Goal: Information Seeking & Learning: Learn about a topic

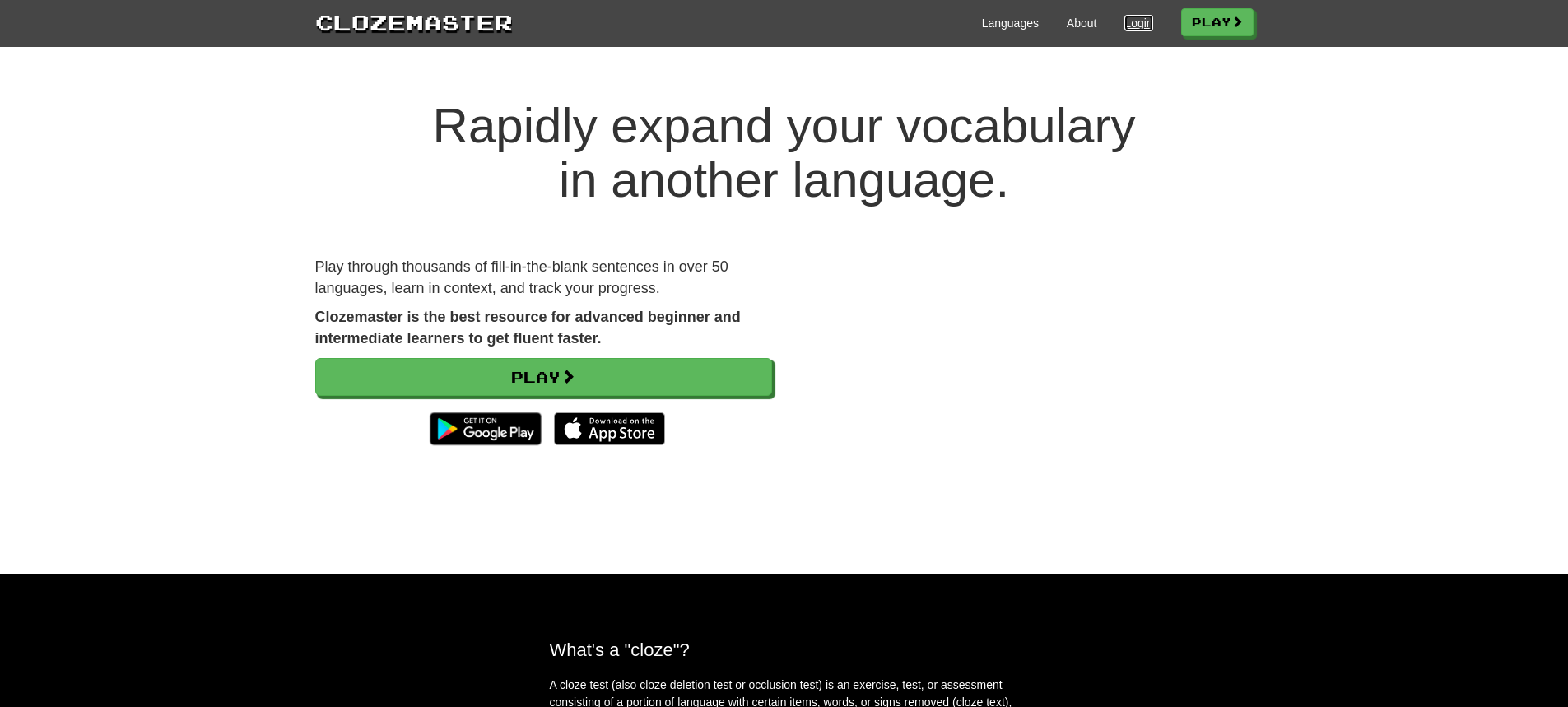
click at [1125, 17] on link "Login" at bounding box center [1138, 23] width 28 height 16
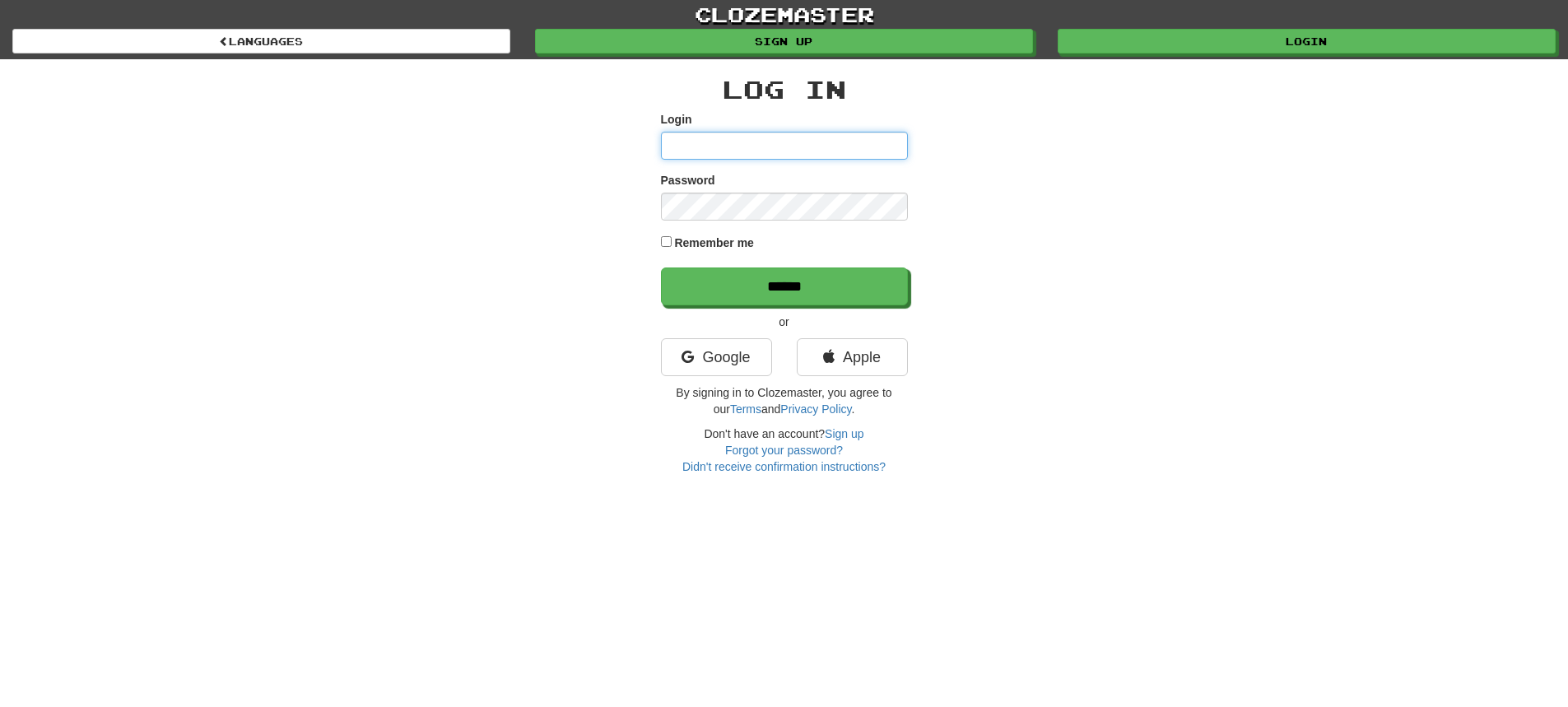
type input "**********"
click at [661, 267] on input "******" at bounding box center [785, 286] width 247 height 38
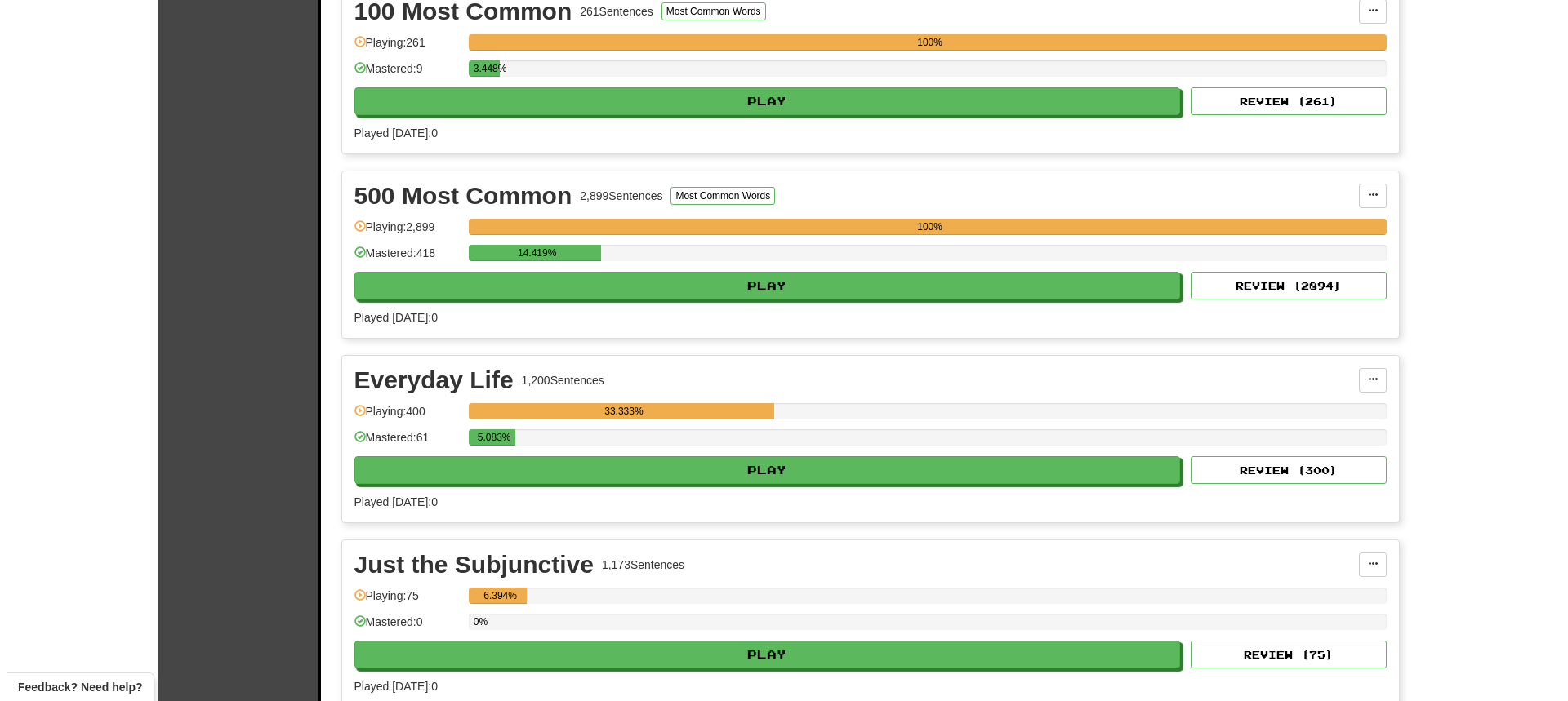
scroll to position [490, 0]
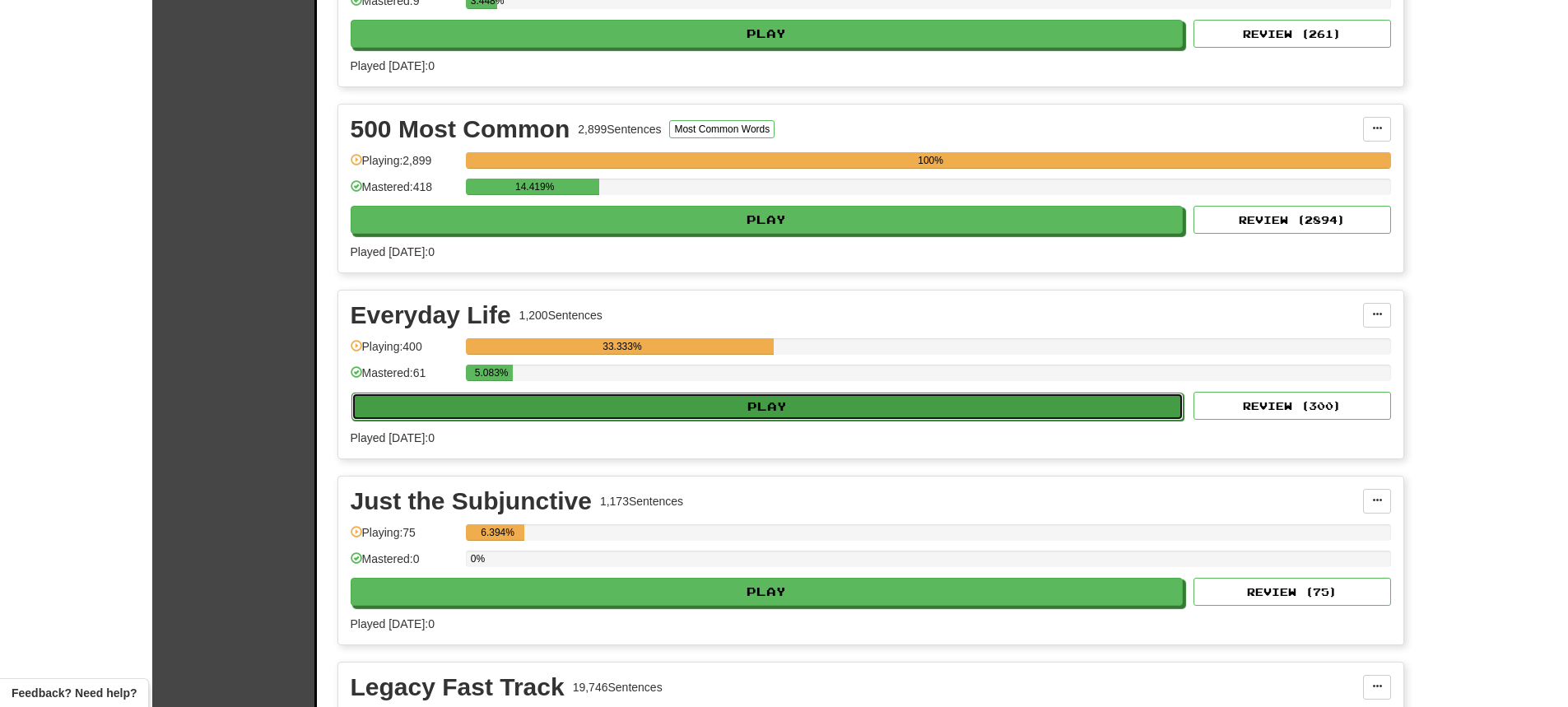
click at [773, 413] on button "Play" at bounding box center [767, 406] width 833 height 28
select select "**"
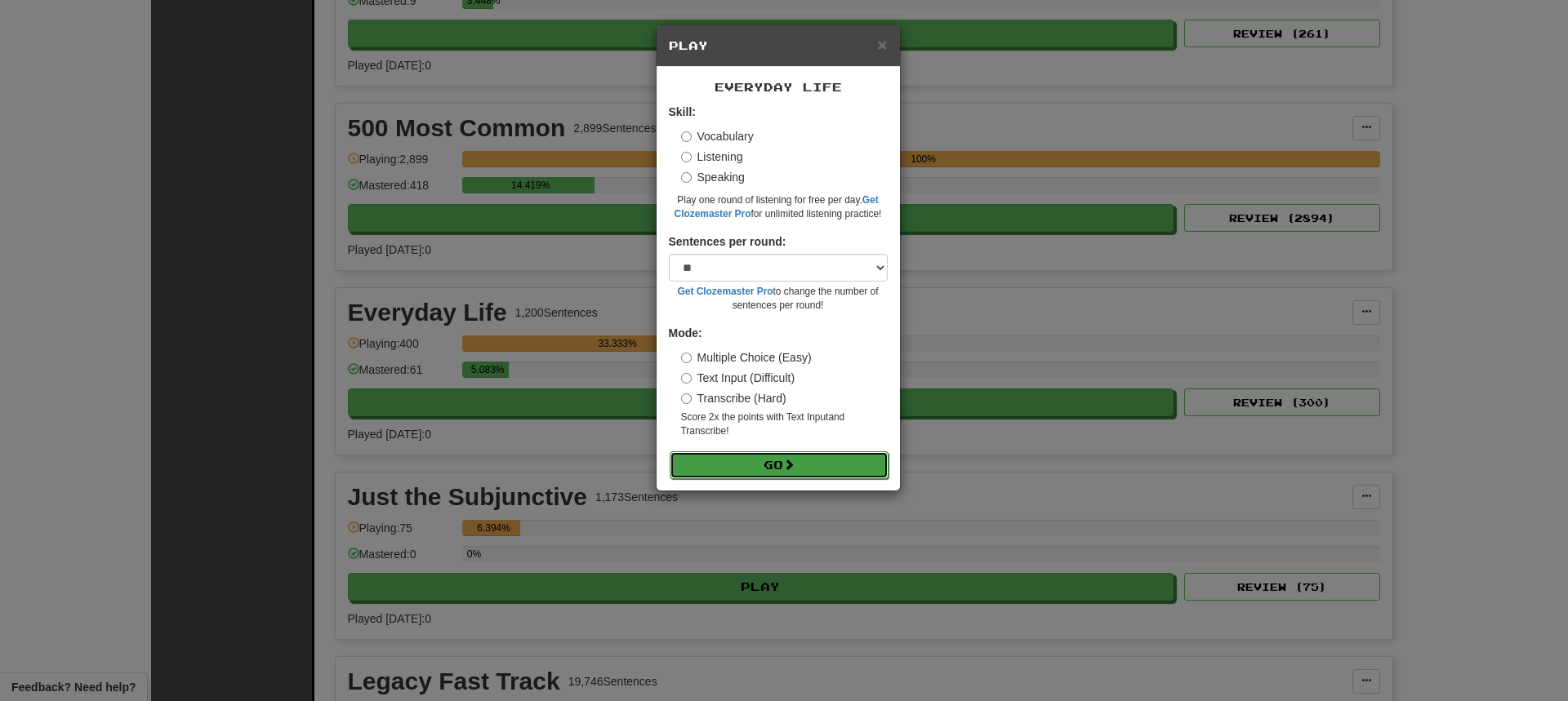
click at [749, 468] on button "Go" at bounding box center [779, 464] width 219 height 27
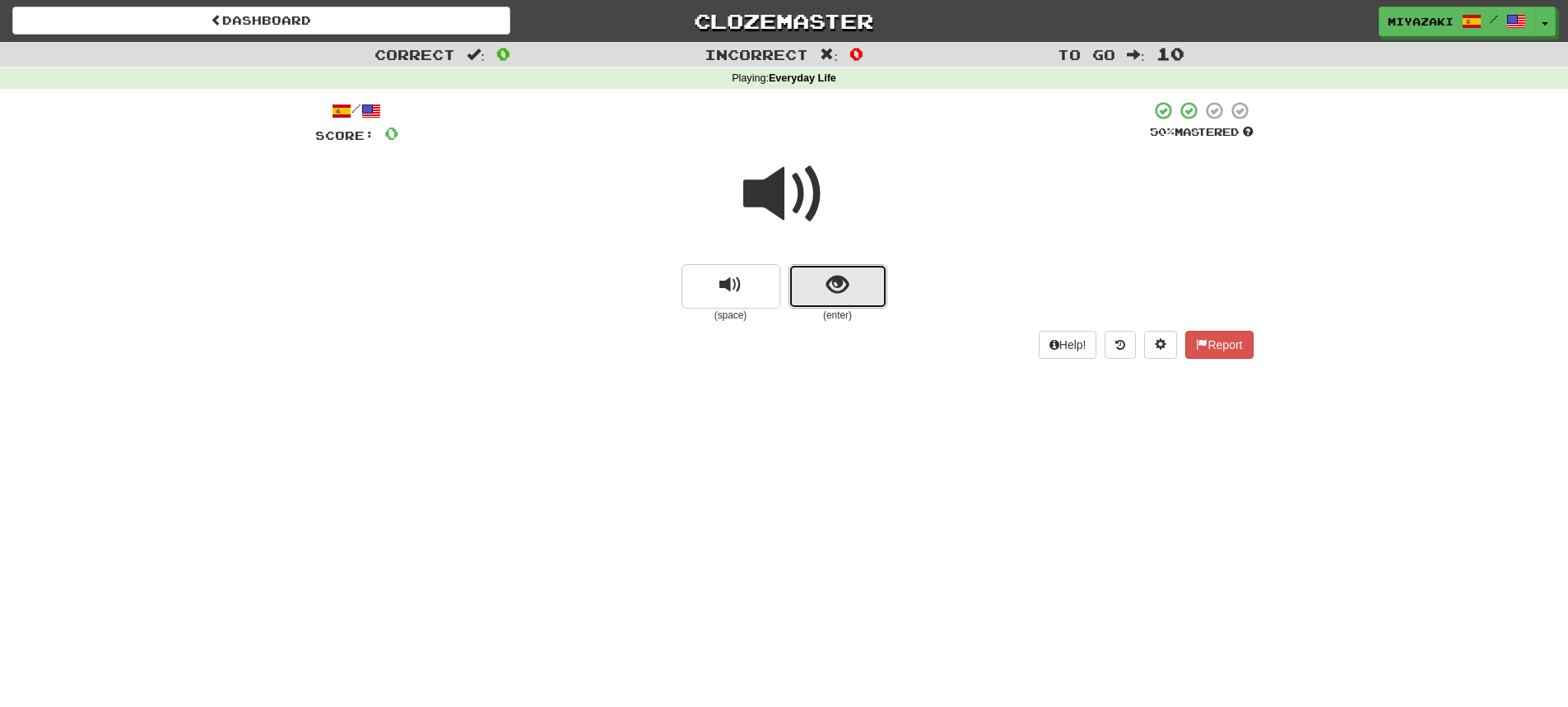
click at [836, 290] on span "show sentence" at bounding box center [837, 285] width 22 height 22
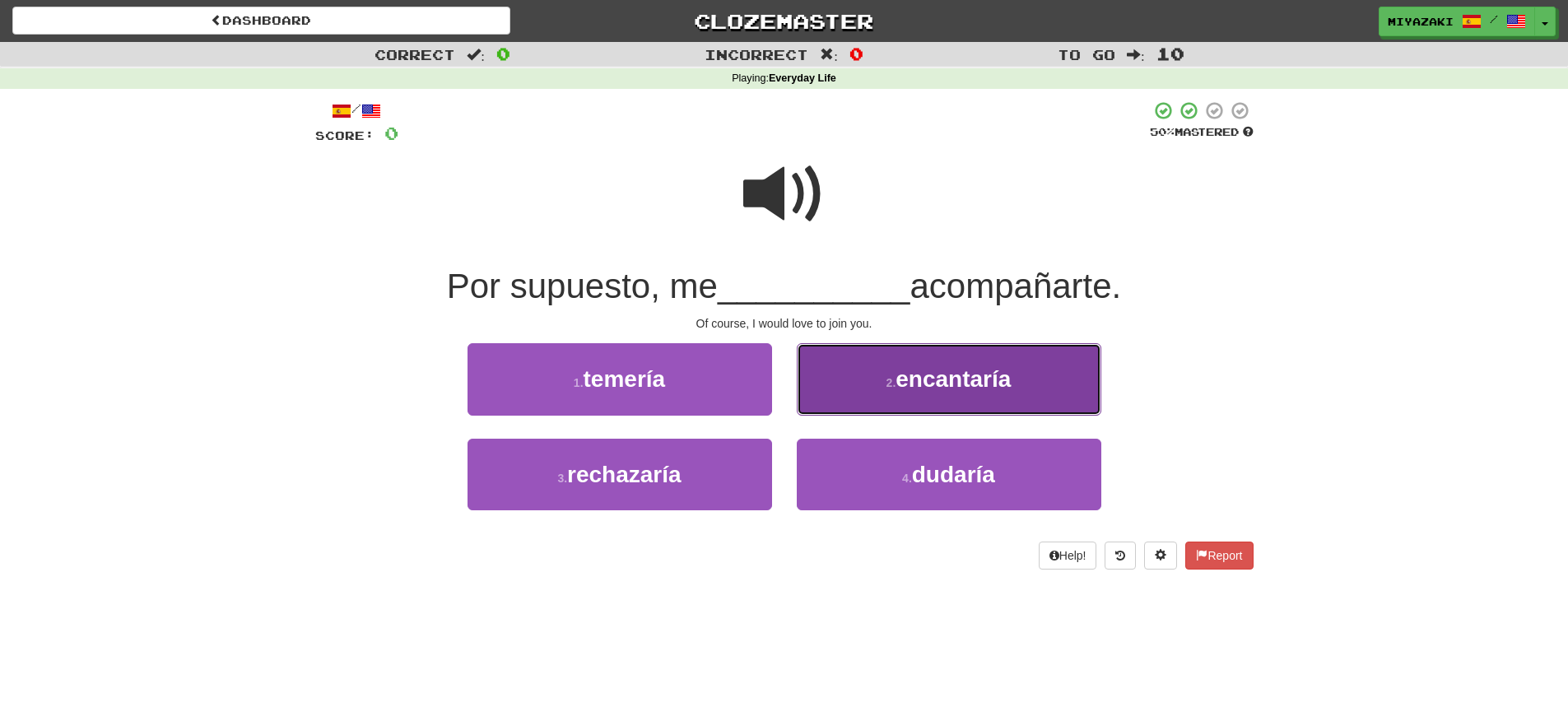
click at [962, 384] on span "encantaría" at bounding box center [952, 379] width 115 height 26
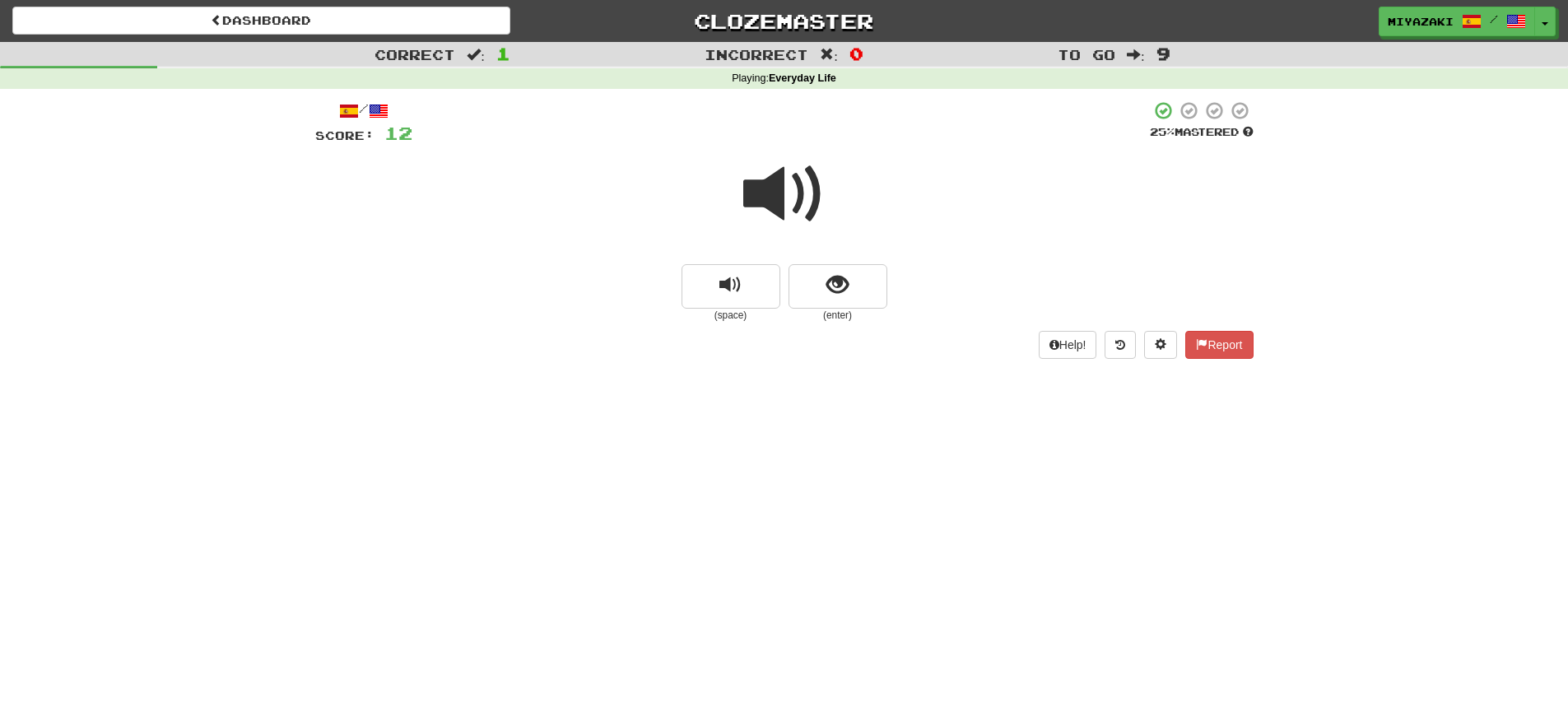
scroll to position [83, 0]
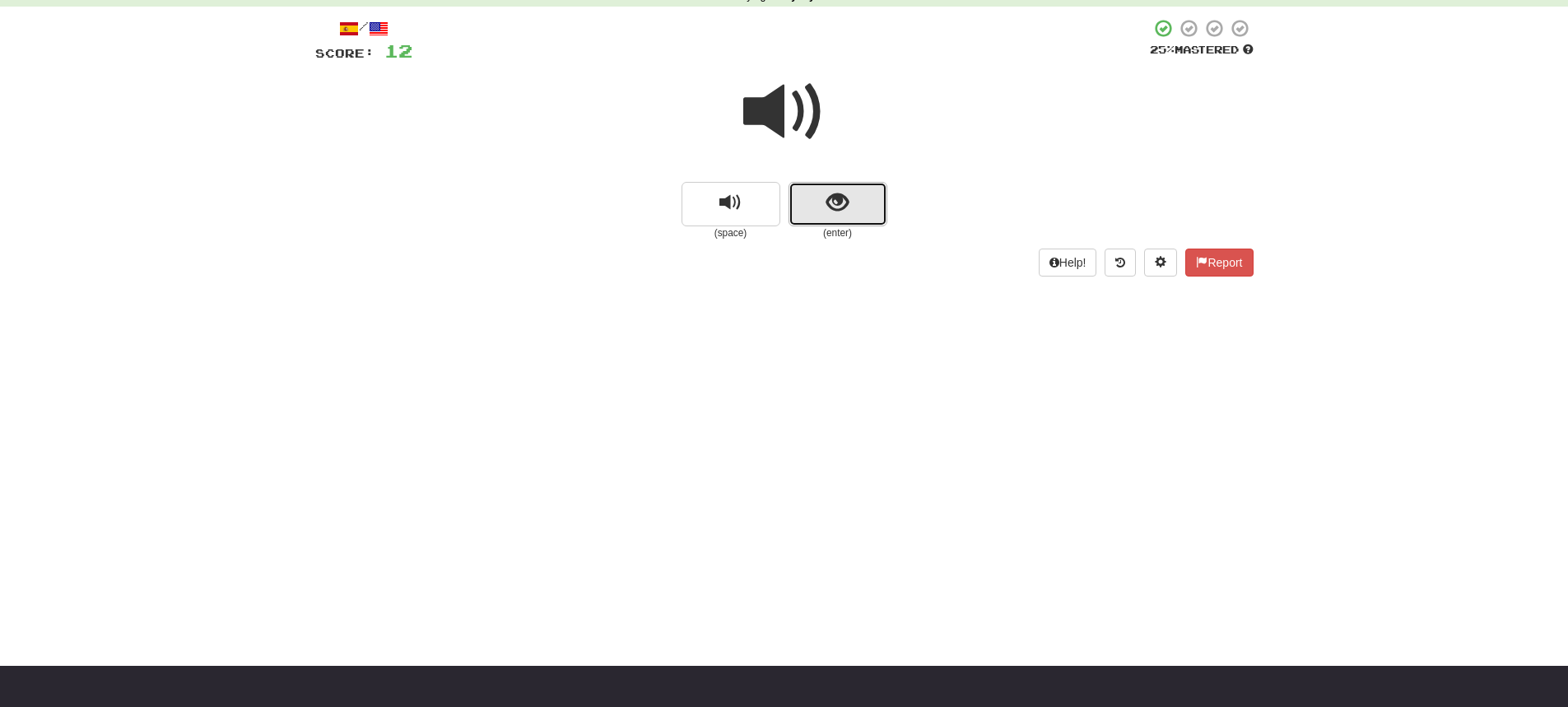
click at [833, 219] on button "show sentence" at bounding box center [838, 204] width 99 height 45
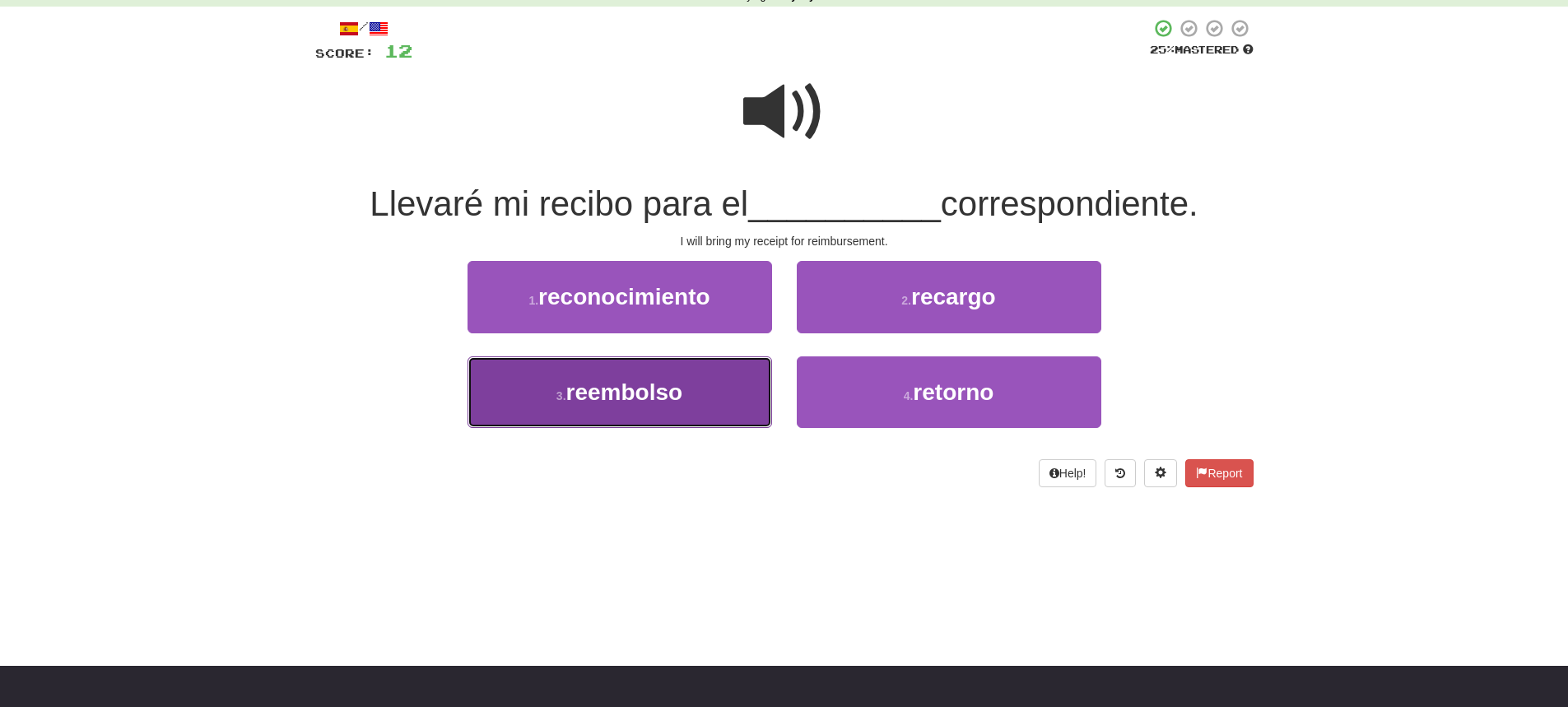
click at [676, 391] on span "reembolso" at bounding box center [624, 392] width 117 height 26
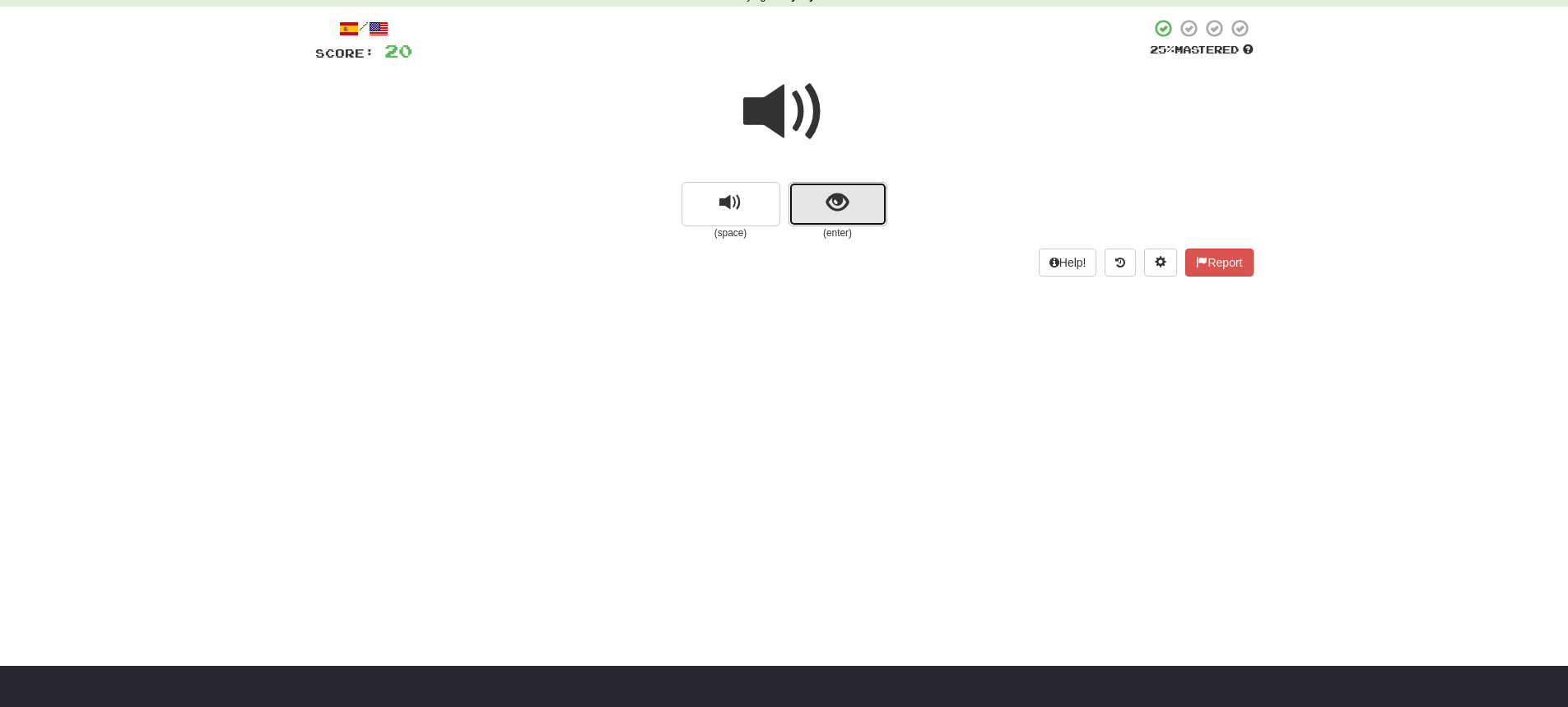
click at [862, 205] on button "show sentence" at bounding box center [838, 204] width 99 height 45
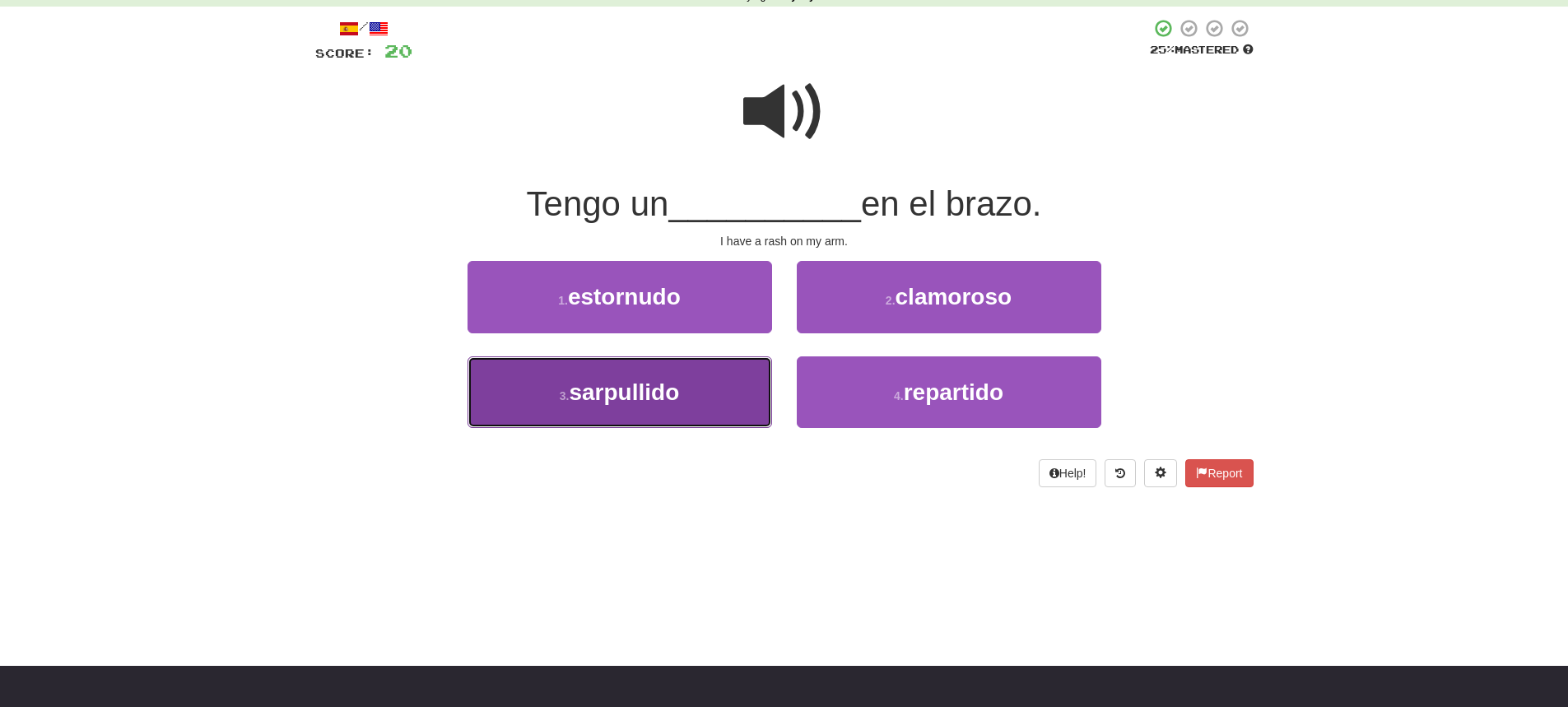
click at [716, 394] on button "3 . sarpullido" at bounding box center [619, 392] width 304 height 71
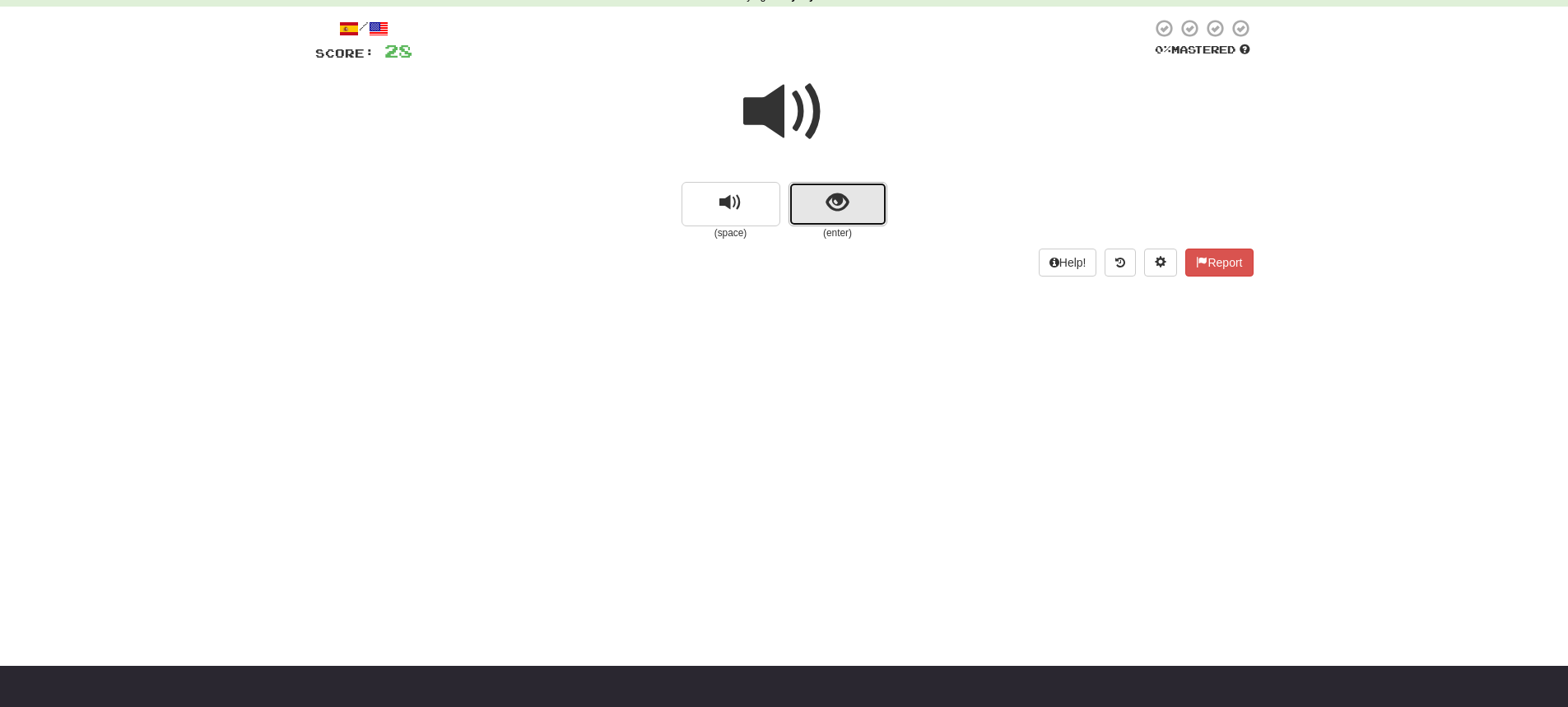
click at [867, 198] on button "show sentence" at bounding box center [838, 204] width 99 height 45
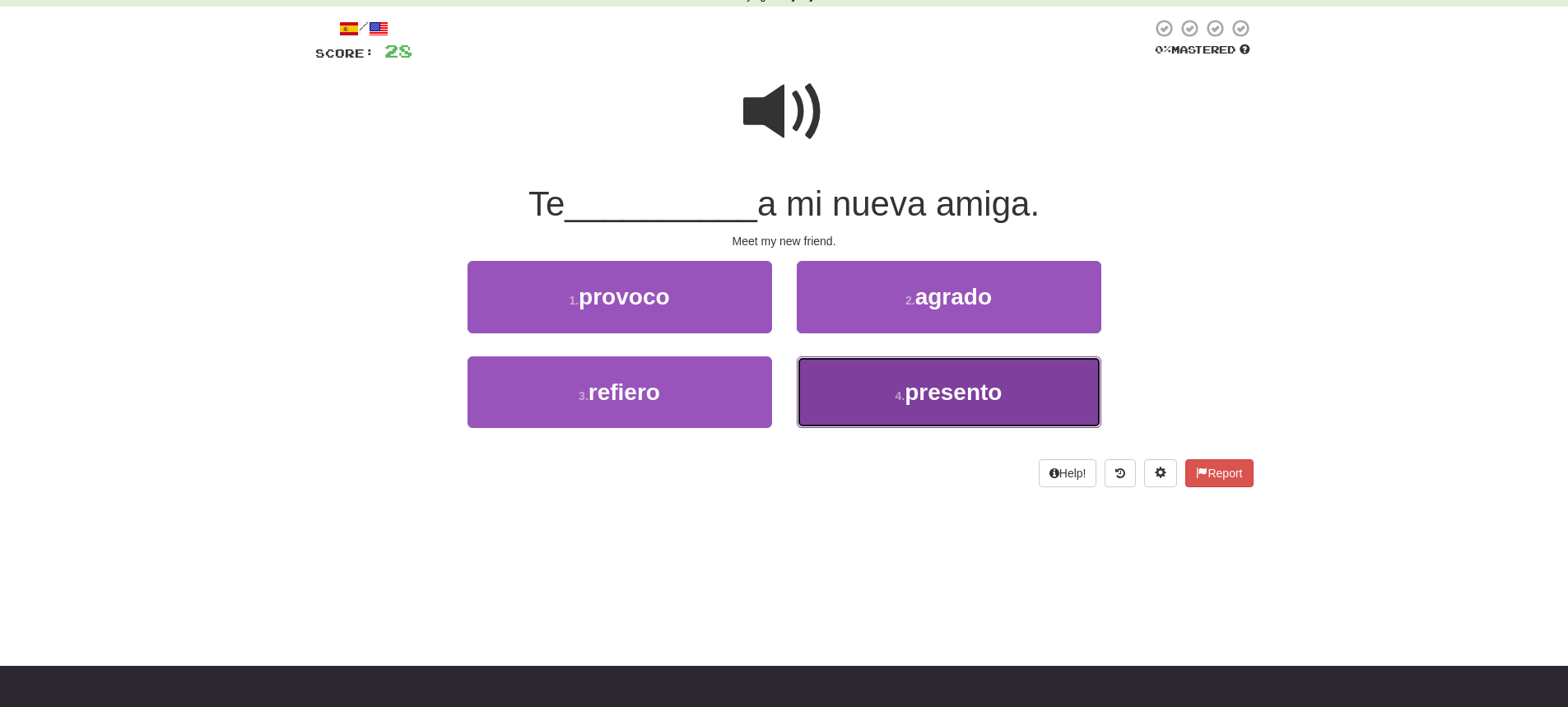
click at [863, 403] on button "4 . presento" at bounding box center [949, 392] width 304 height 71
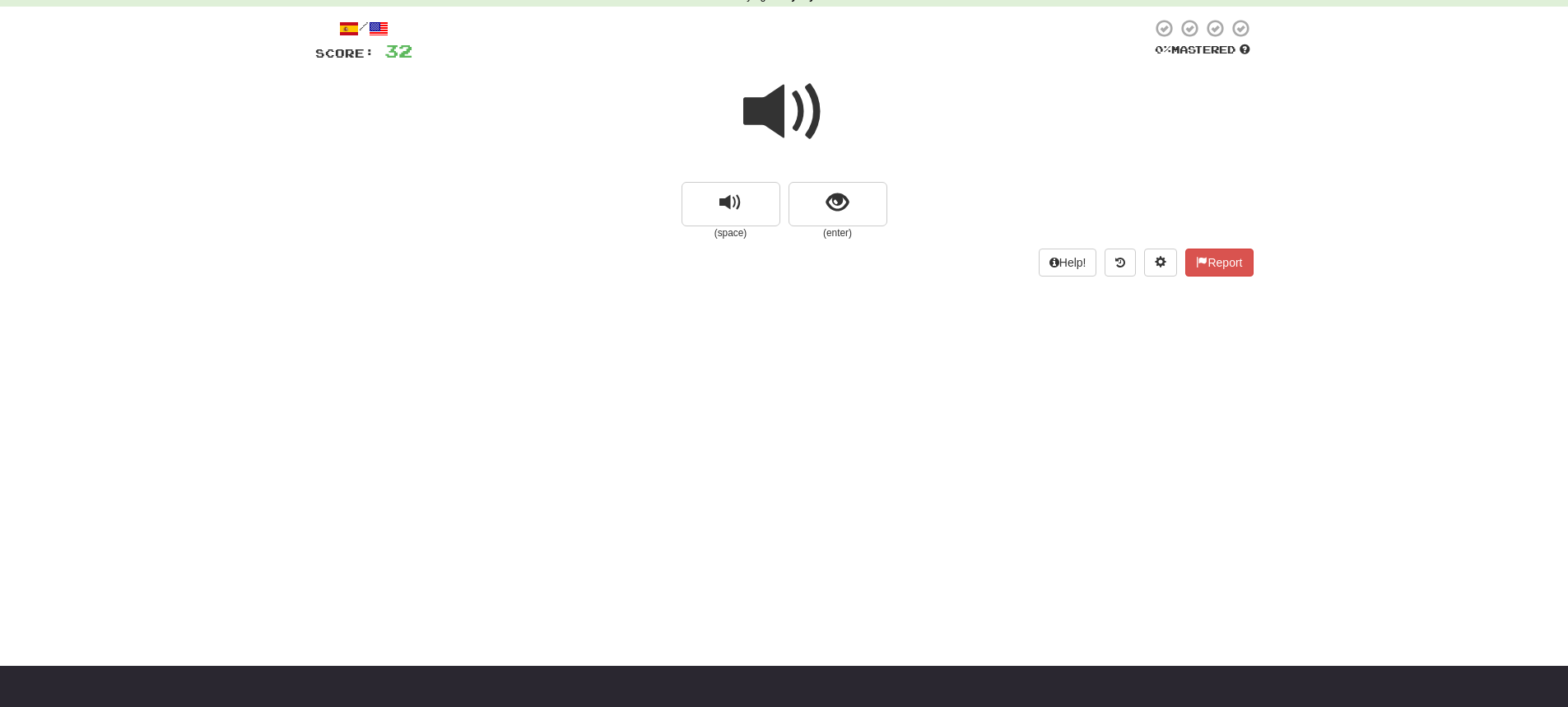
click at [794, 118] on span at bounding box center [784, 111] width 83 height 83
click at [829, 211] on span "show sentence" at bounding box center [837, 203] width 22 height 22
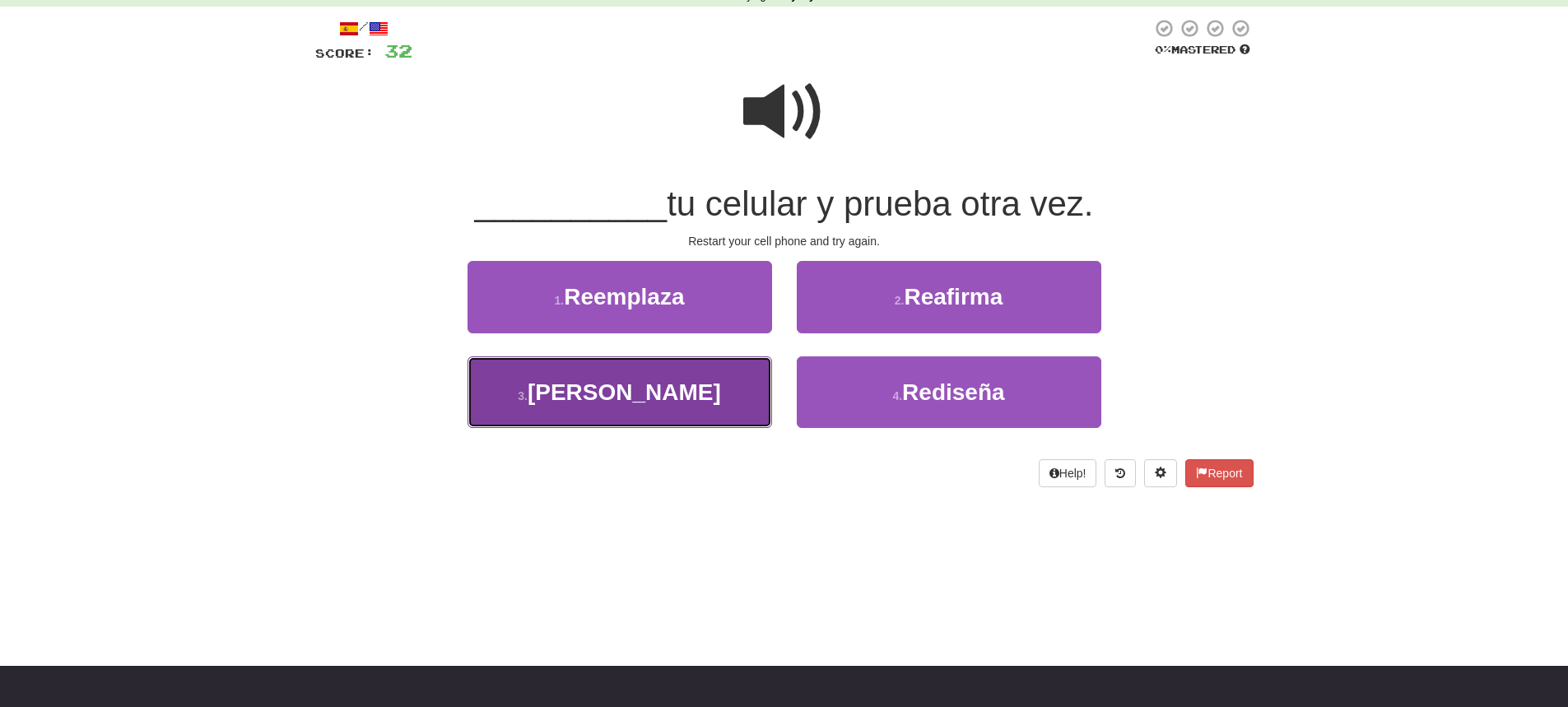
click at [705, 391] on button "3 . Reinicia" at bounding box center [619, 392] width 304 height 71
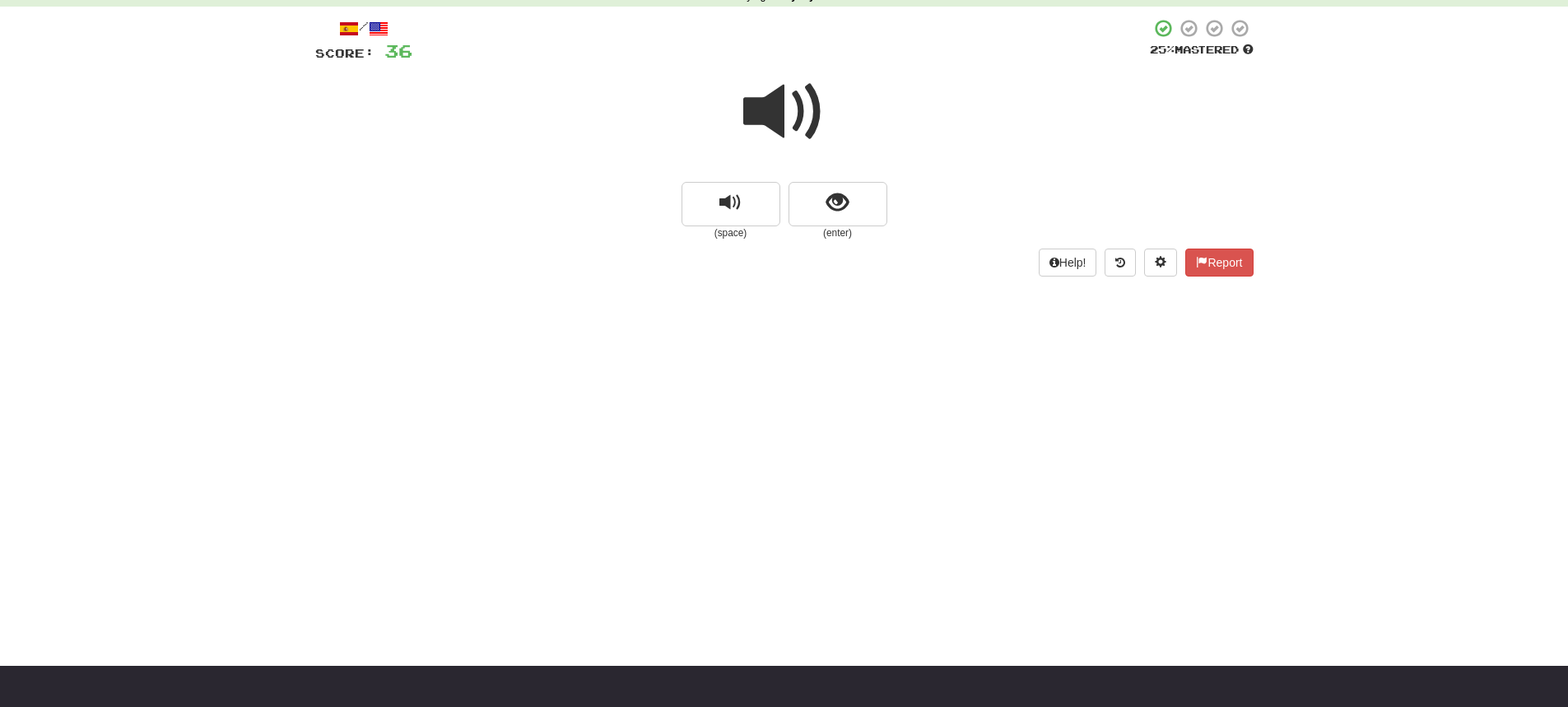
click at [800, 113] on span at bounding box center [784, 111] width 83 height 83
click at [837, 210] on span "show sentence" at bounding box center [837, 203] width 22 height 22
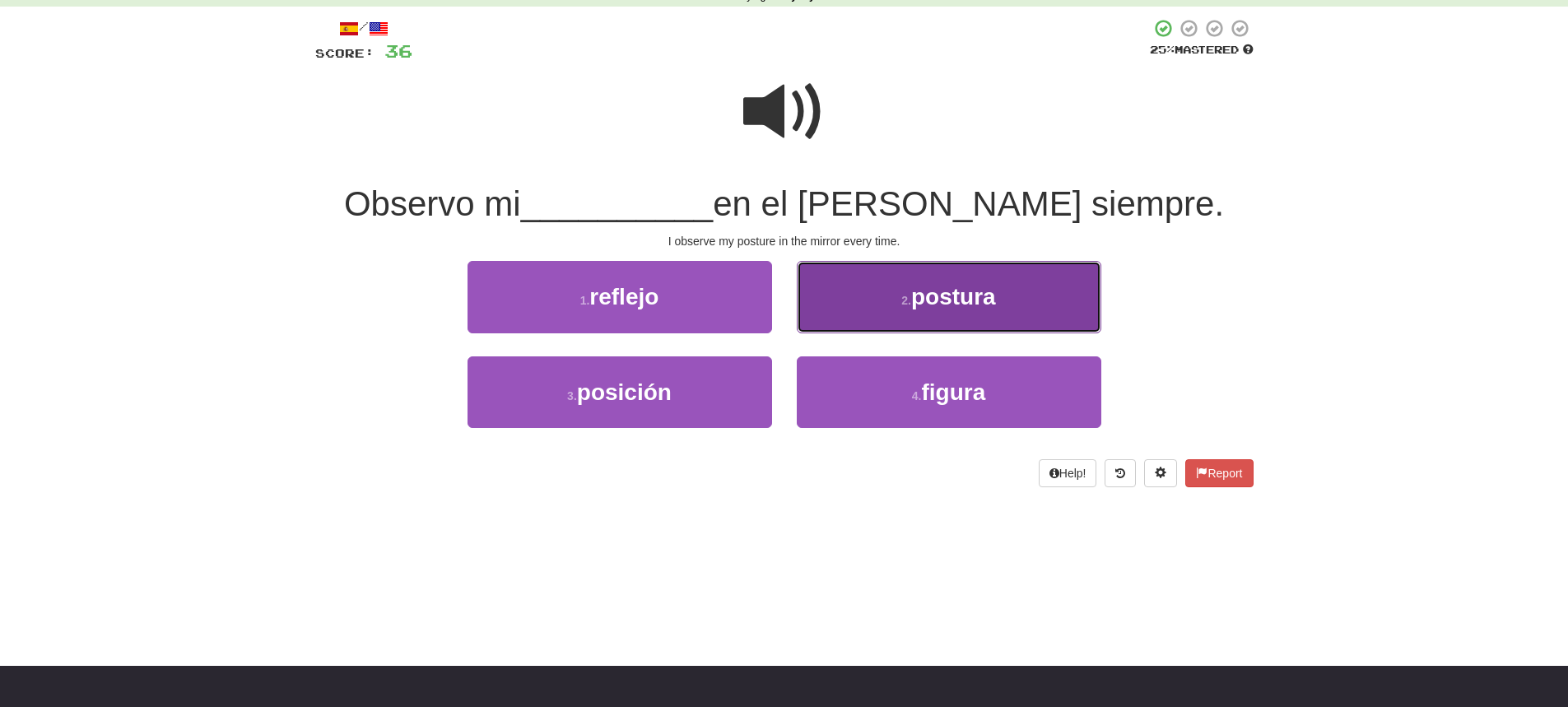
click at [869, 290] on button "2 . postura" at bounding box center [949, 296] width 304 height 71
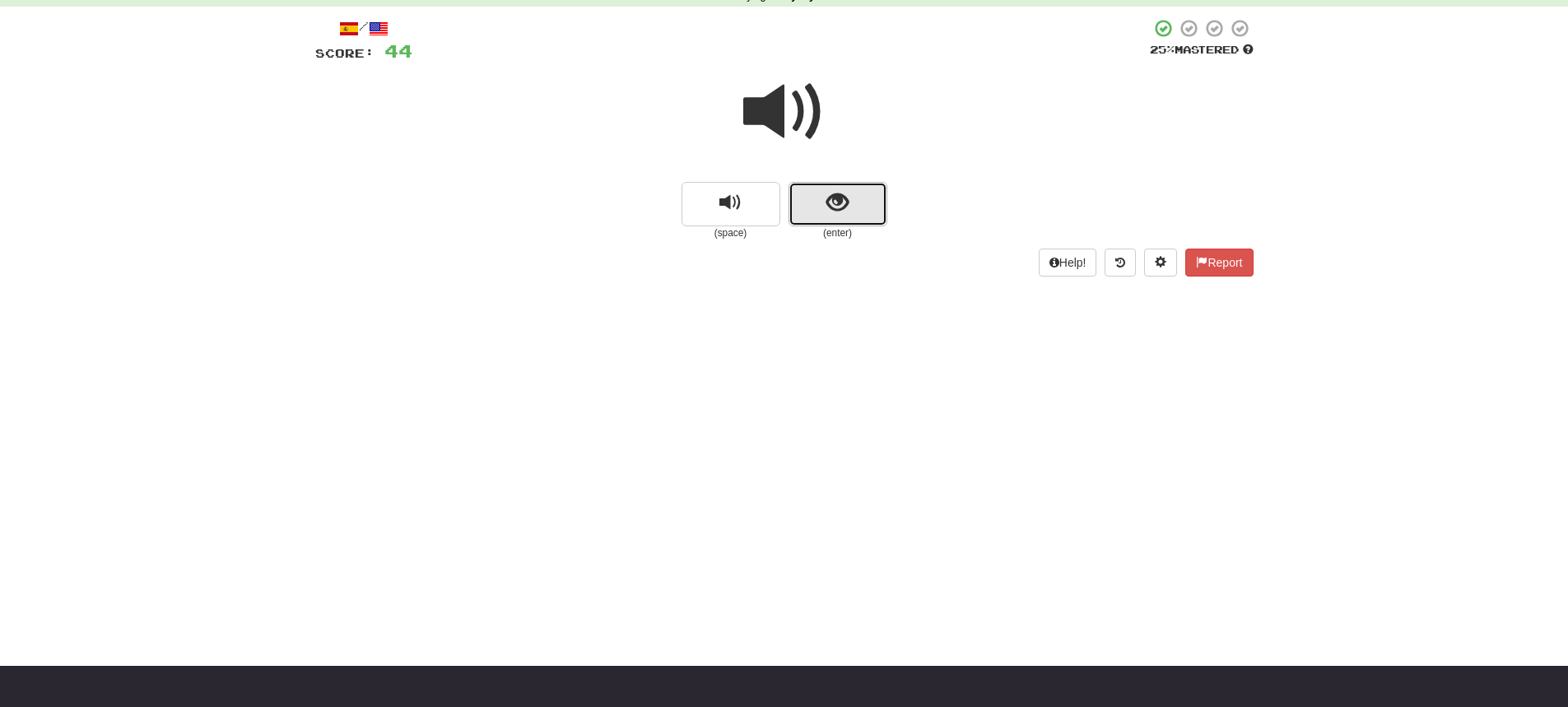
click at [855, 200] on button "show sentence" at bounding box center [838, 204] width 99 height 45
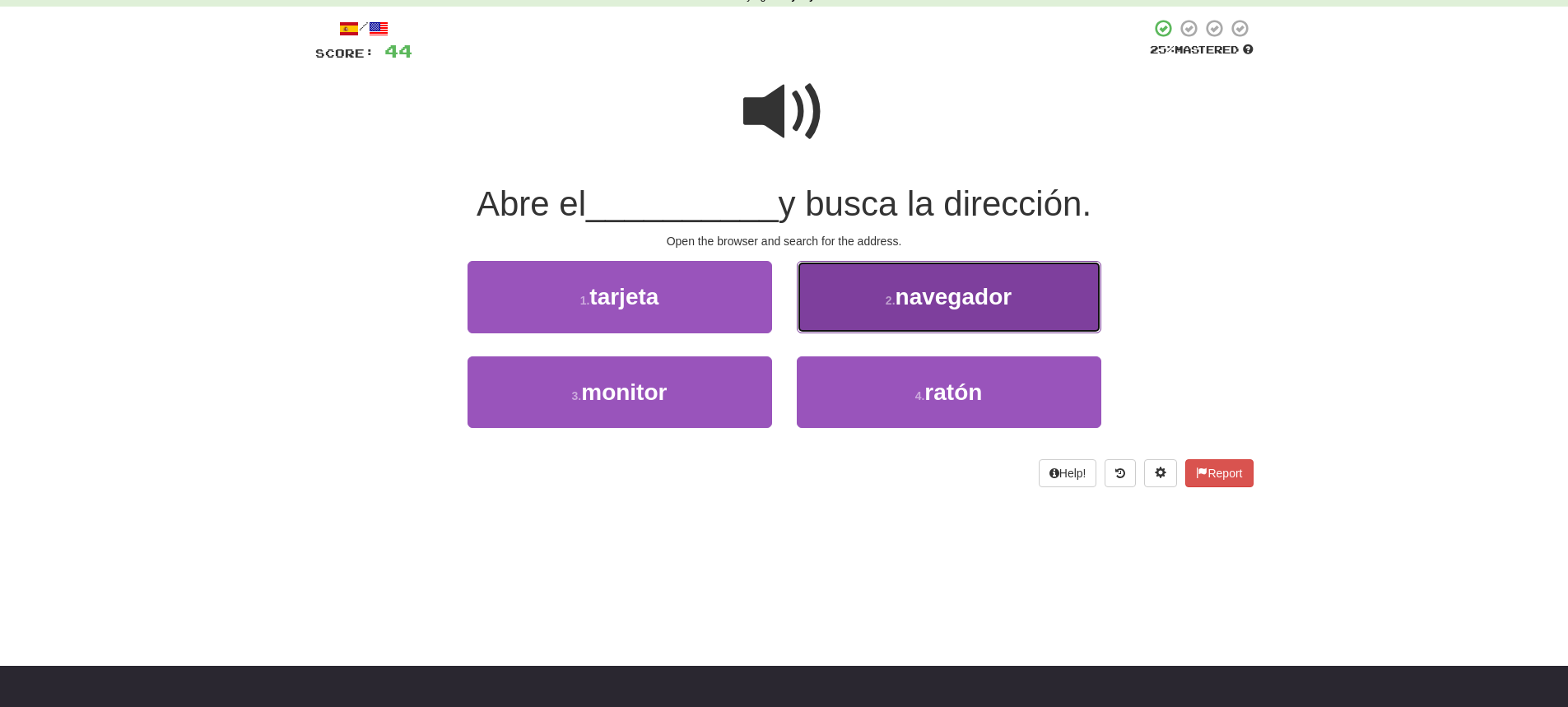
click at [859, 308] on button "2 . navegador" at bounding box center [949, 296] width 304 height 71
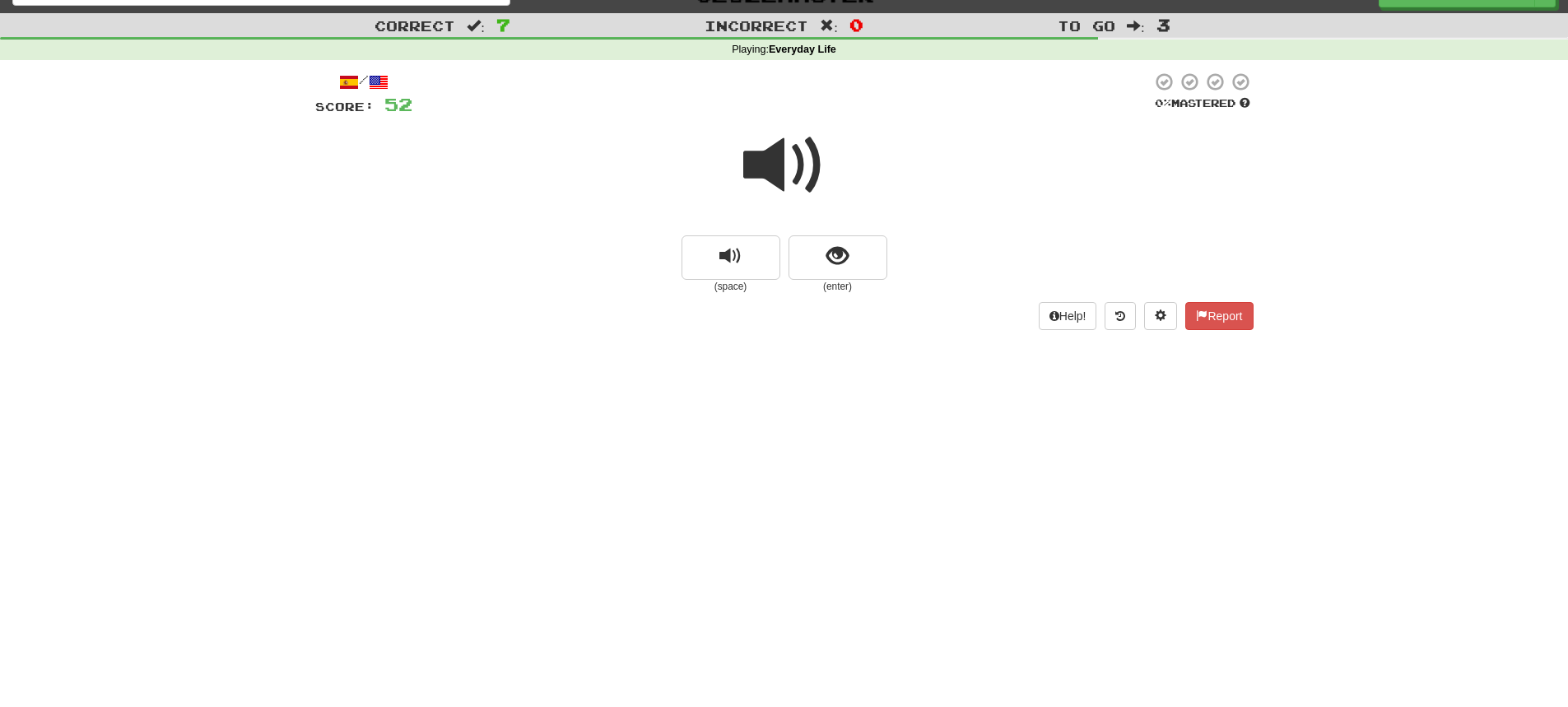
scroll to position [0, 0]
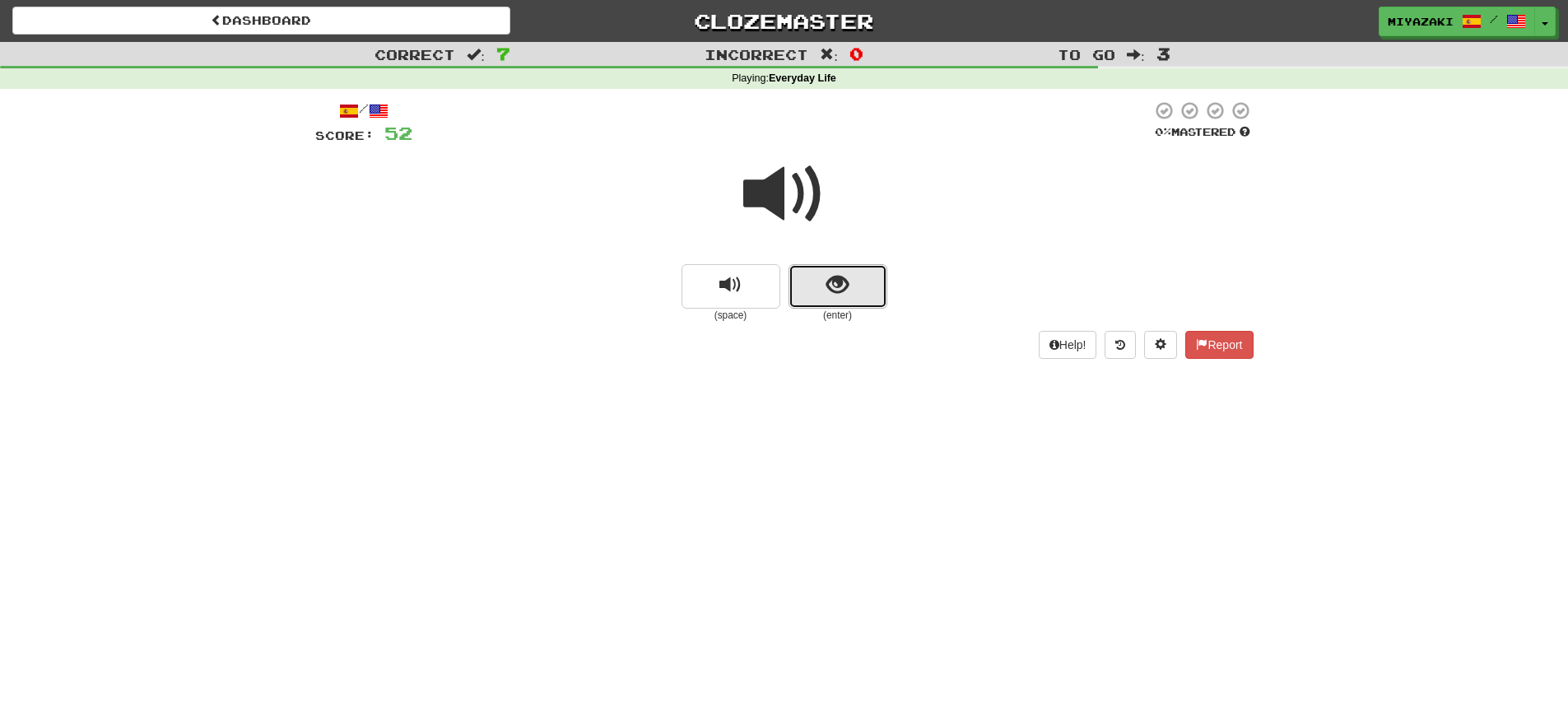
click at [873, 276] on button "show sentence" at bounding box center [838, 286] width 99 height 45
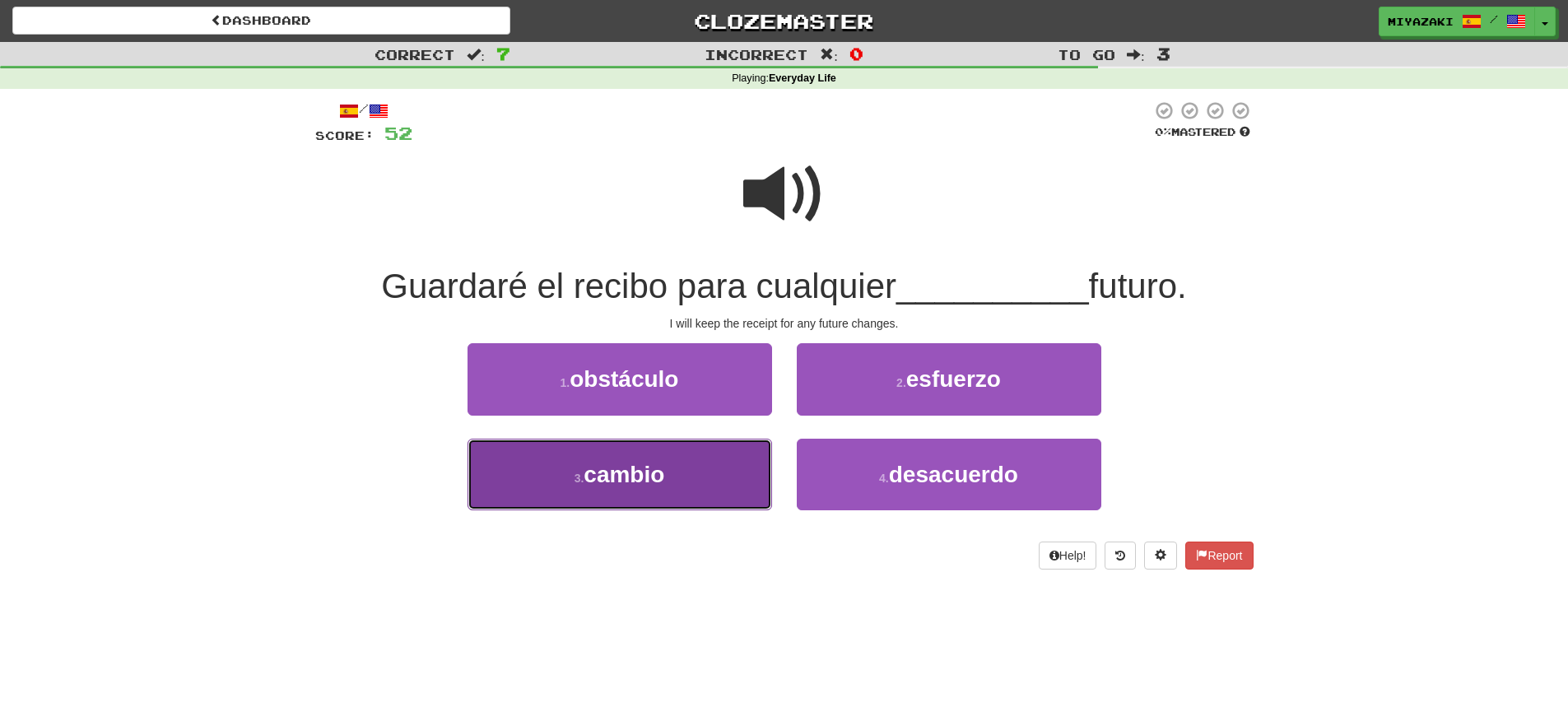
click at [686, 473] on button "3 . cambio" at bounding box center [619, 474] width 304 height 71
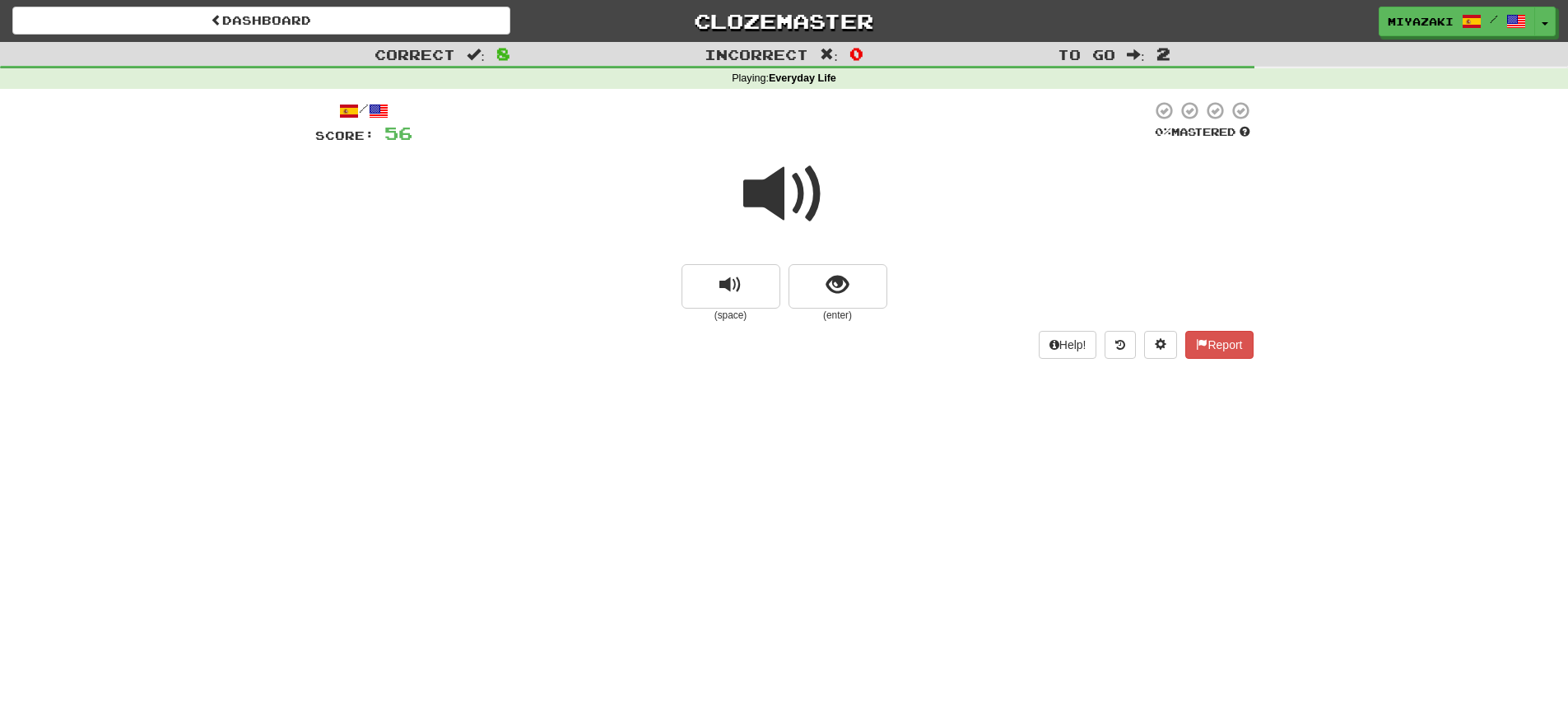
click at [792, 185] on span at bounding box center [784, 194] width 83 height 83
click at [793, 187] on span at bounding box center [784, 194] width 83 height 83
click at [816, 276] on button "show sentence" at bounding box center [838, 286] width 99 height 45
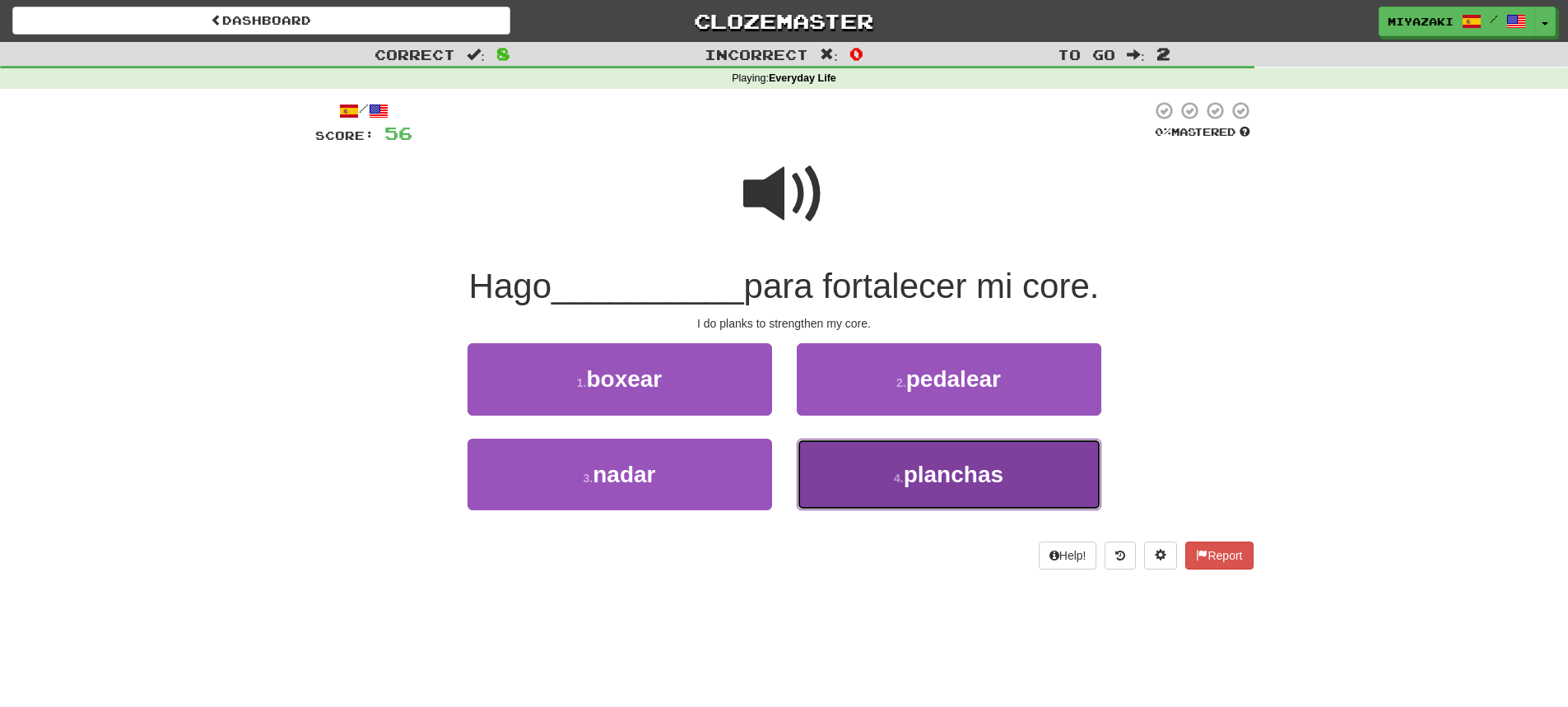
click at [893, 473] on small "4 ." at bounding box center [898, 479] width 10 height 13
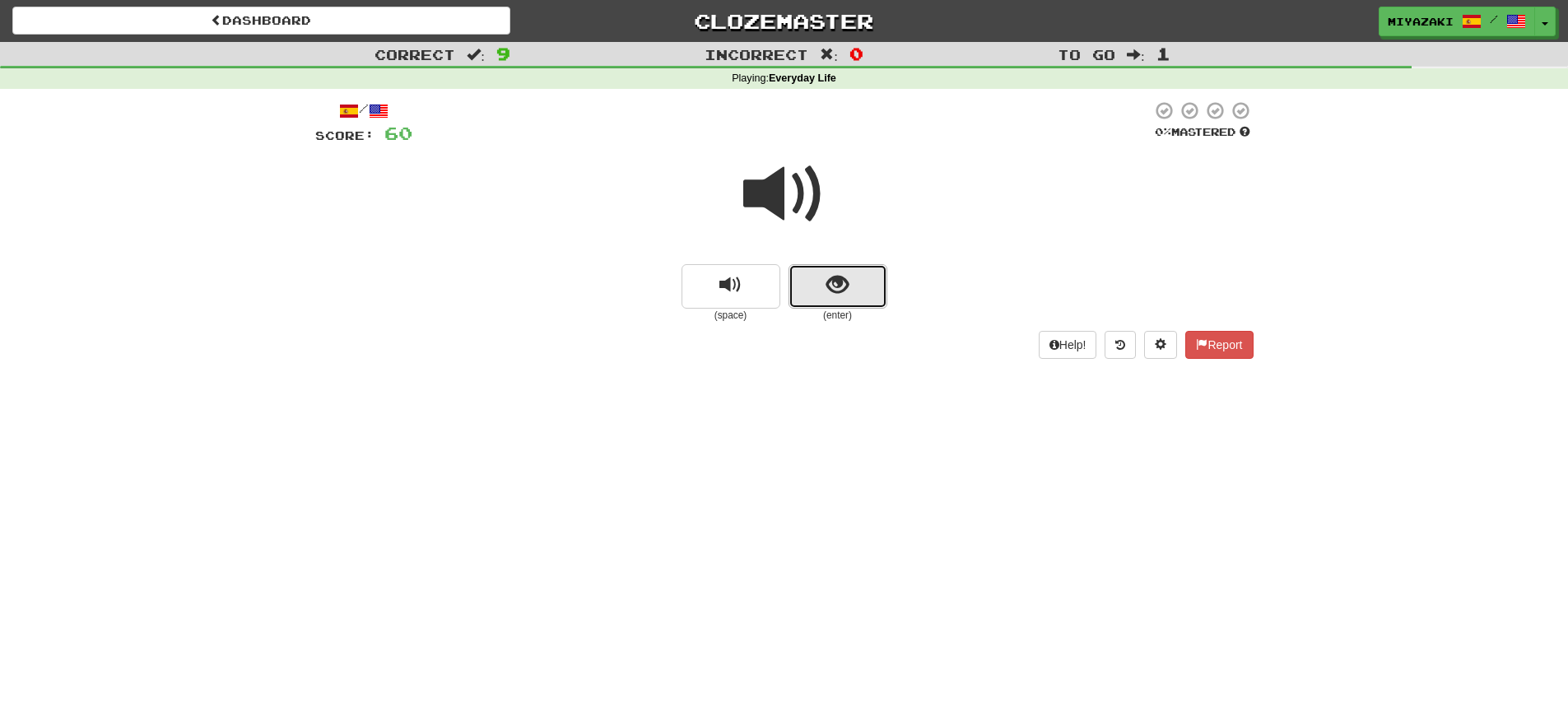
click at [818, 280] on button "show sentence" at bounding box center [838, 286] width 99 height 45
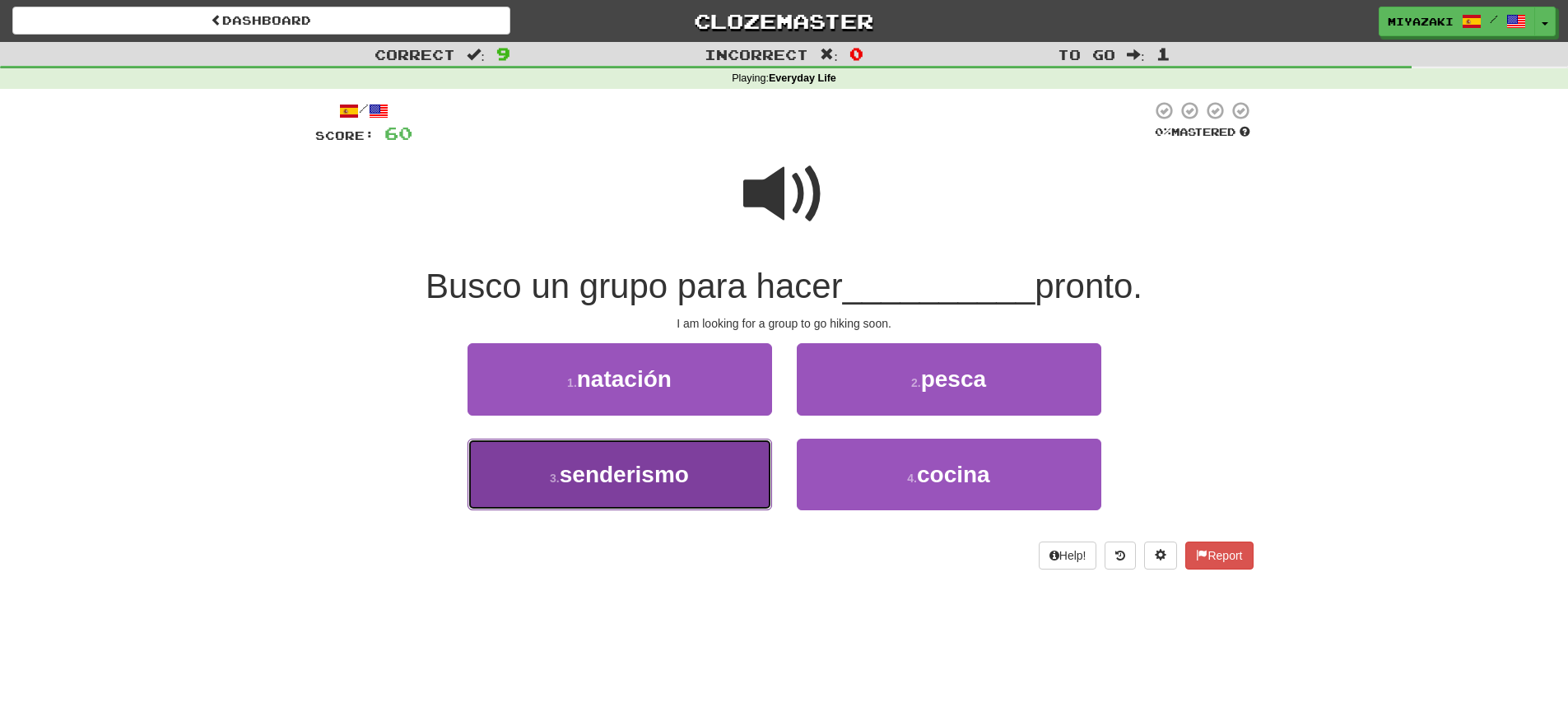
click at [708, 468] on button "3 . senderismo" at bounding box center [619, 474] width 304 height 71
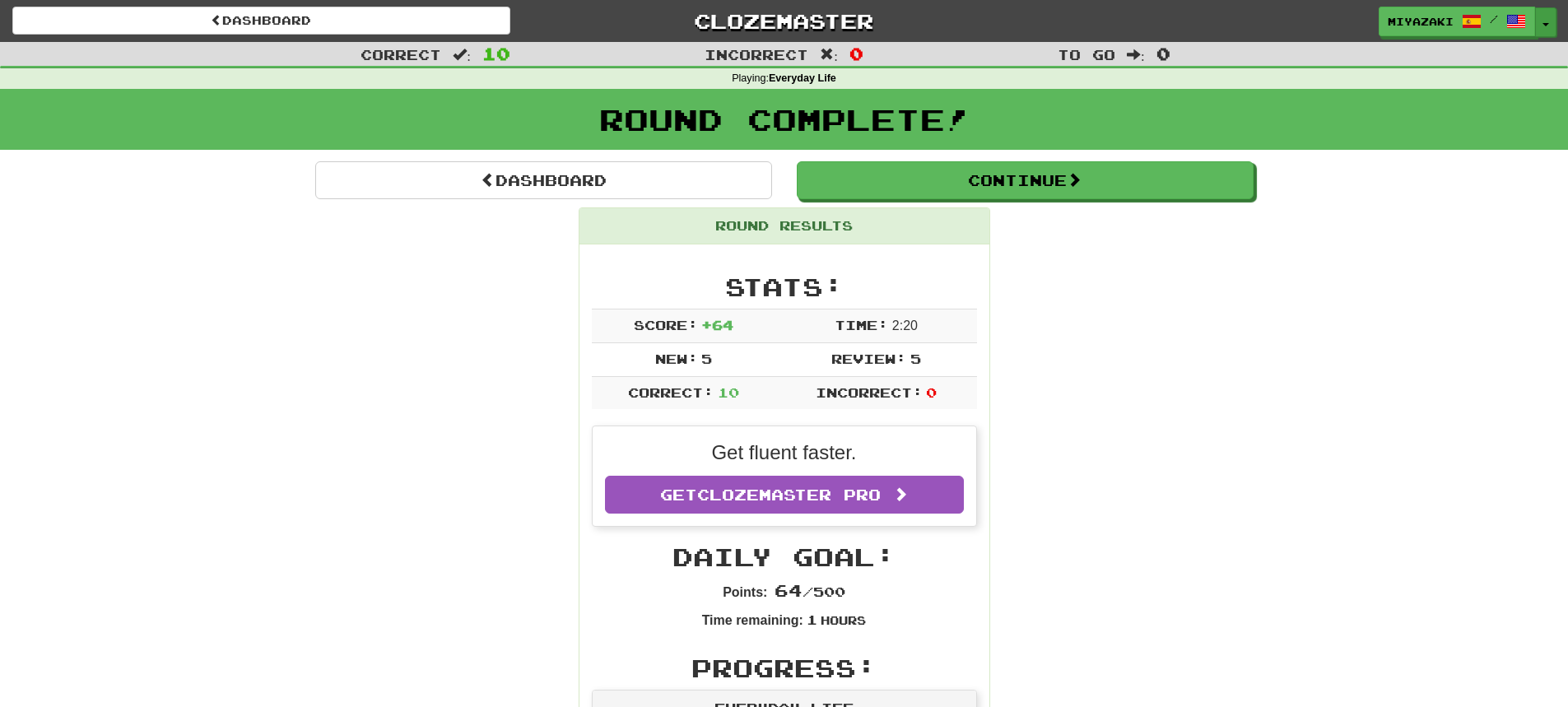
click at [1546, 24] on span "button" at bounding box center [1545, 24] width 7 height 3
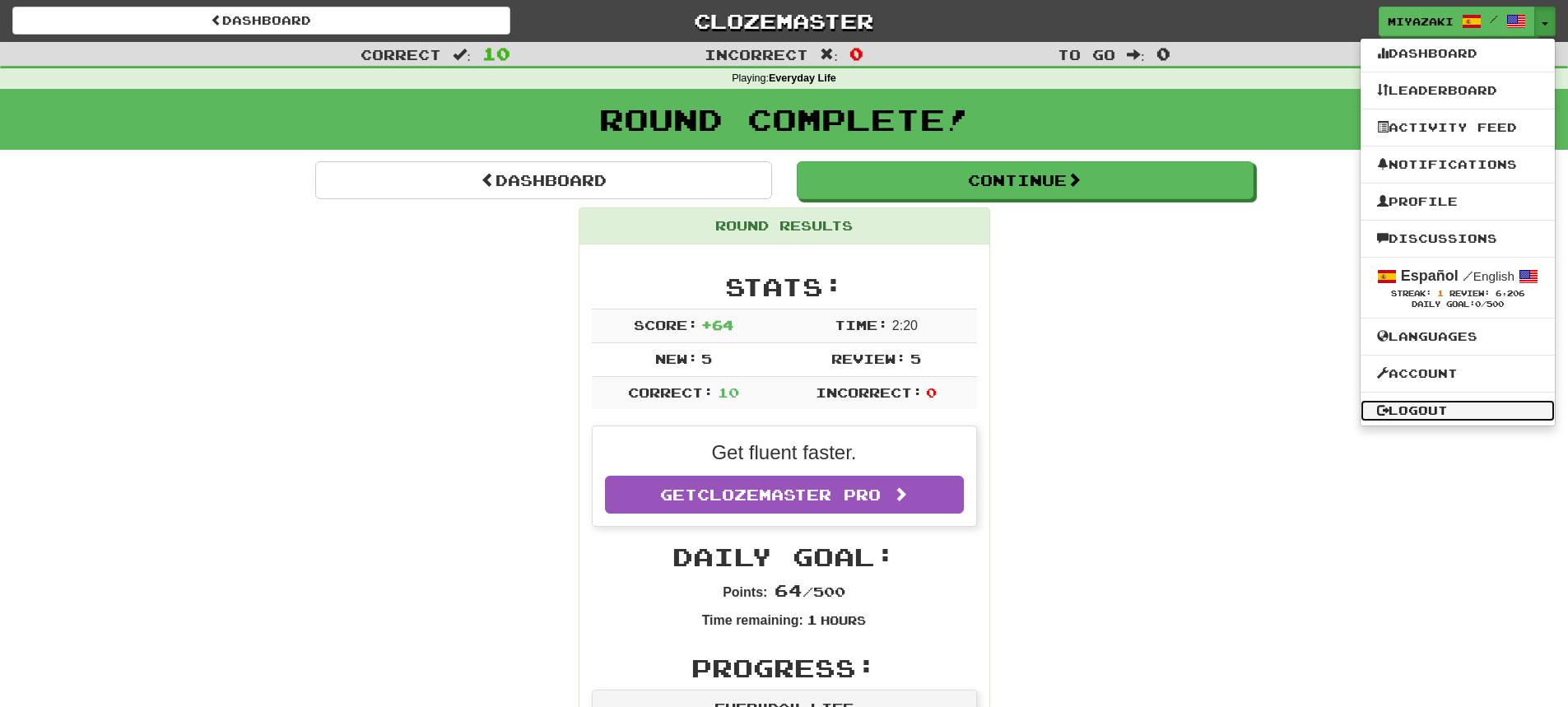
click at [1405, 417] on link "Logout" at bounding box center [1458, 410] width 194 height 21
